Goal: Transaction & Acquisition: Download file/media

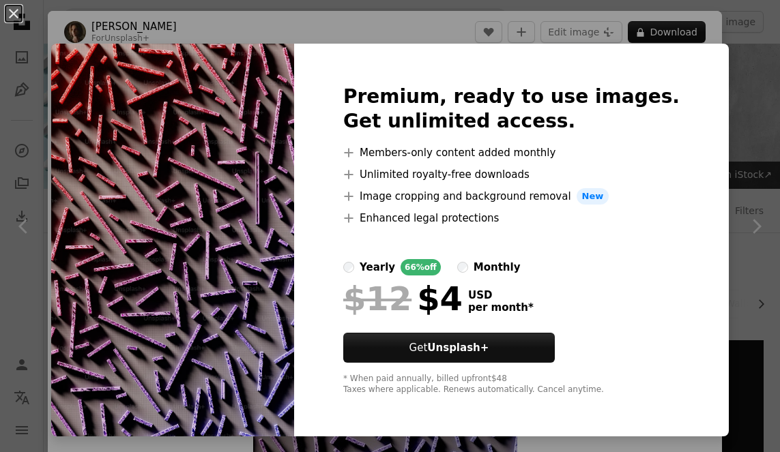
scroll to position [865, 0]
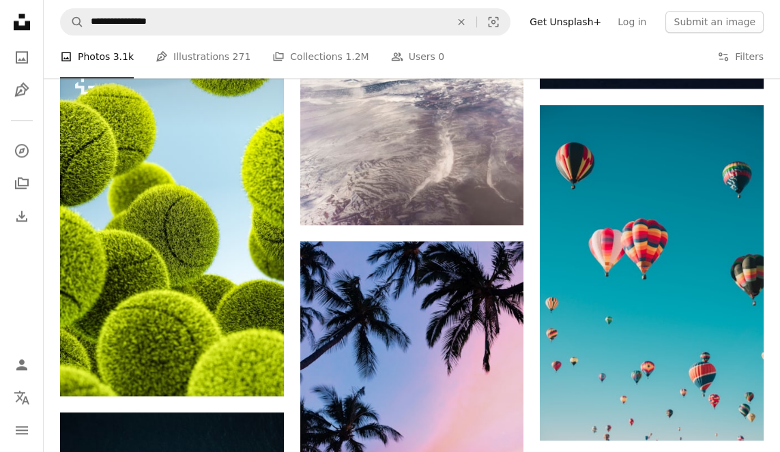
scroll to position [1632, 0]
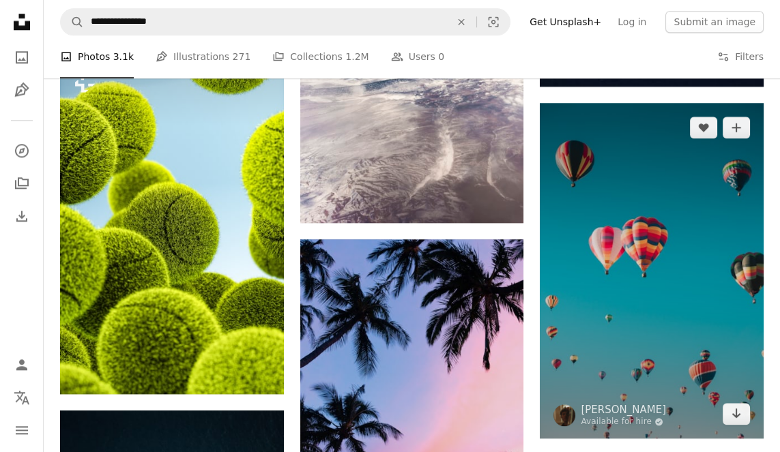
click at [685, 388] on img at bounding box center [652, 270] width 224 height 335
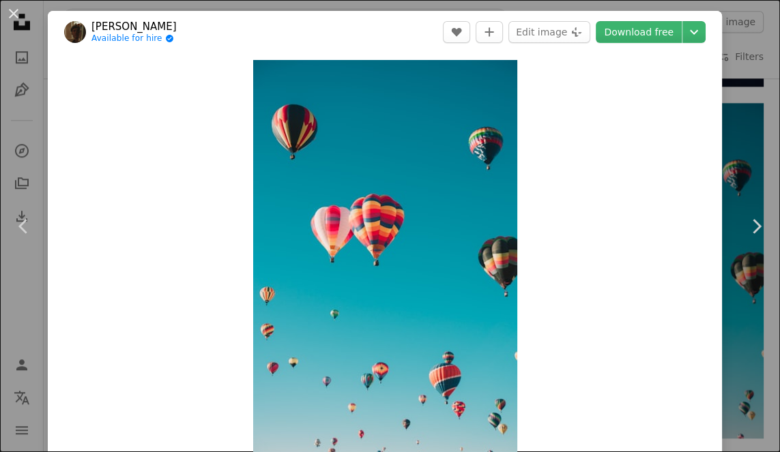
click at [672, 39] on link "Download free" at bounding box center [638, 32] width 86 height 22
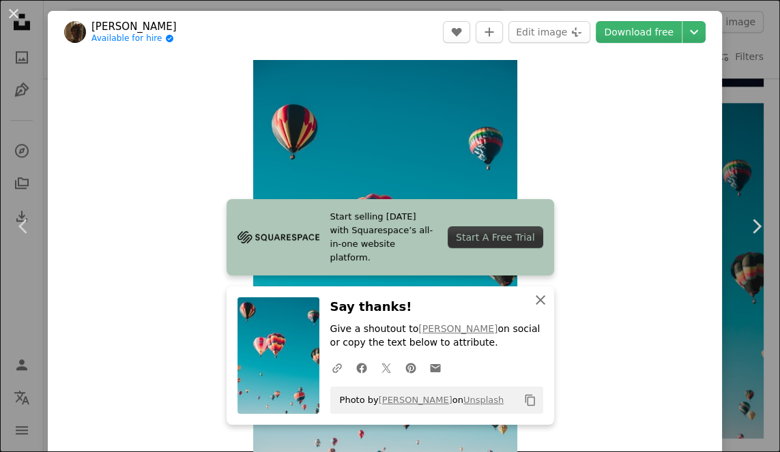
click at [543, 306] on icon "An X shape" at bounding box center [540, 300] width 16 height 16
